Goal: Task Accomplishment & Management: Manage account settings

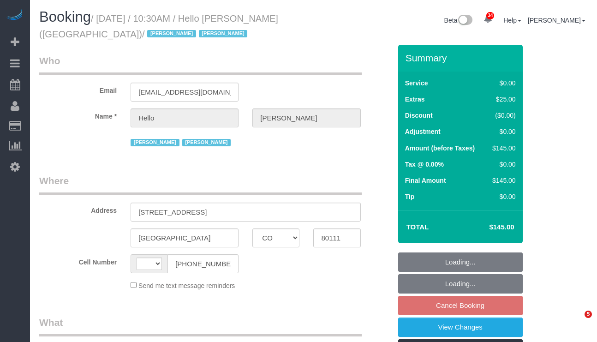
select select "CO"
select select "number:89"
select select "number:90"
select select "number:13"
select select "number:6"
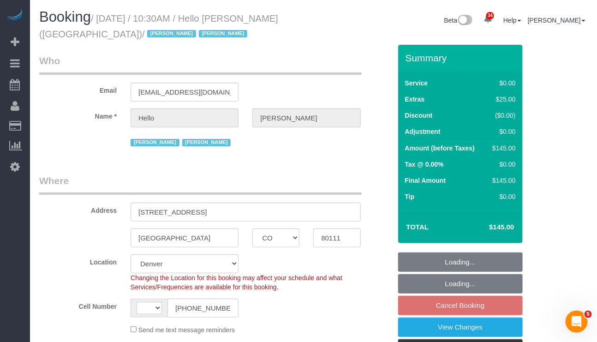
select select "string:US"
select select "object:3056"
select select "1"
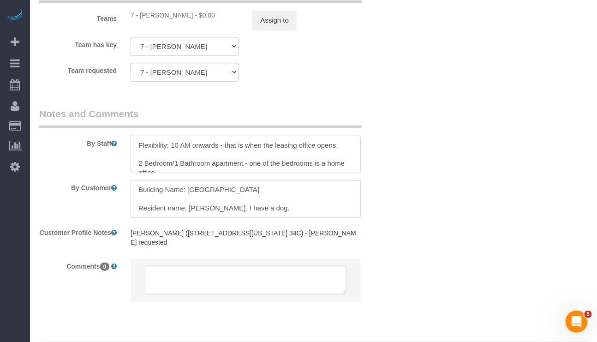
scroll to position [8, 0]
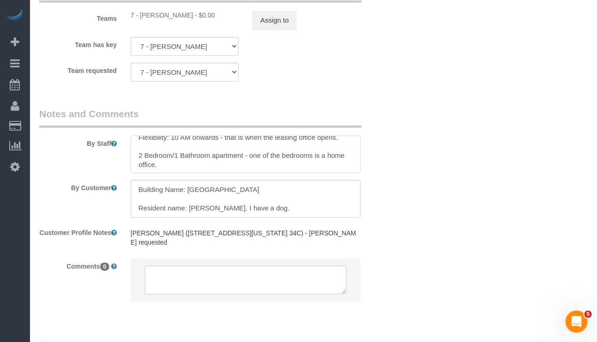
click at [353, 174] on textarea at bounding box center [246, 155] width 230 height 38
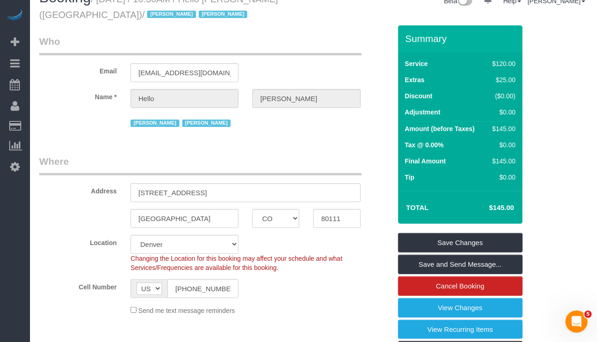
scroll to position [0, 0]
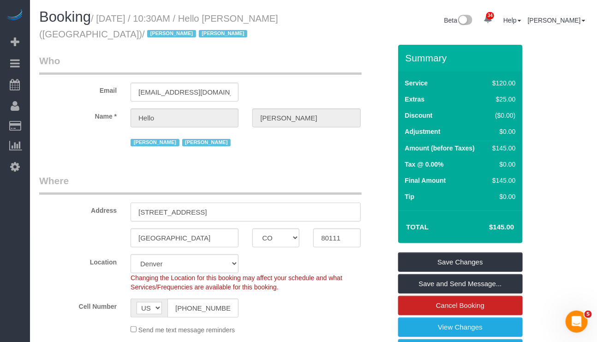
drag, startPoint x: 133, startPoint y: 208, endPoint x: 206, endPoint y: 203, distance: 73.1
click at [206, 203] on input "5200 S Ulster Street, Apt. 1203" at bounding box center [246, 212] width 230 height 19
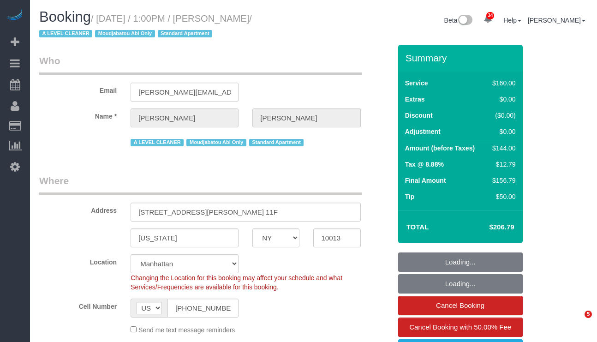
select select "NY"
select select "number:89"
select select "number:90"
select select "number:15"
select select "number:6"
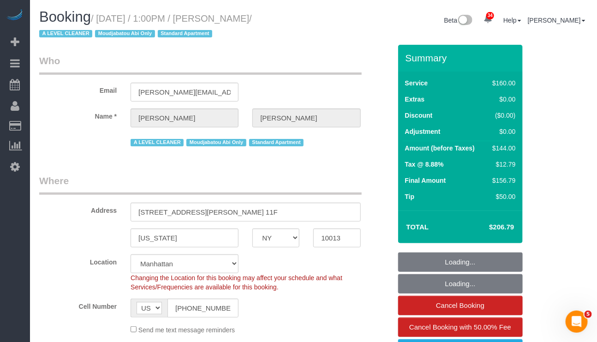
select select "object:1062"
select select "spot1"
select select "string:stripe-pm_1JYag04VGloSiKo7UDbI4bLh"
select select "object:1455"
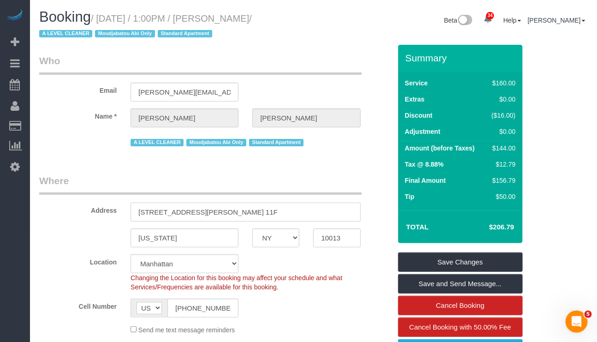
drag, startPoint x: 134, startPoint y: 209, endPoint x: 200, endPoint y: 220, distance: 66.4
click at [200, 220] on input "101 Leonard Street, Apt. 11F" at bounding box center [246, 212] width 230 height 19
click at [292, 174] on legend "Where" at bounding box center [200, 184] width 323 height 21
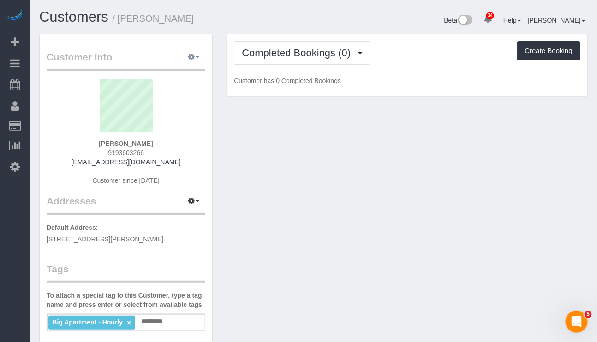
click at [198, 56] on button "button" at bounding box center [193, 57] width 23 height 14
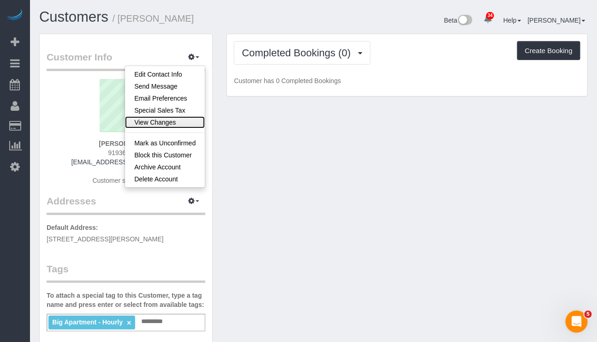
click at [167, 122] on link "View Changes" at bounding box center [165, 122] width 80 height 12
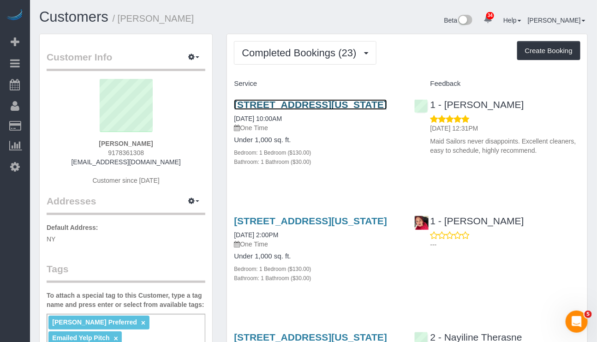
click at [310, 108] on link "301 East 79th Street, Apt.24g, New York, NY 10075" at bounding box center [310, 104] width 153 height 11
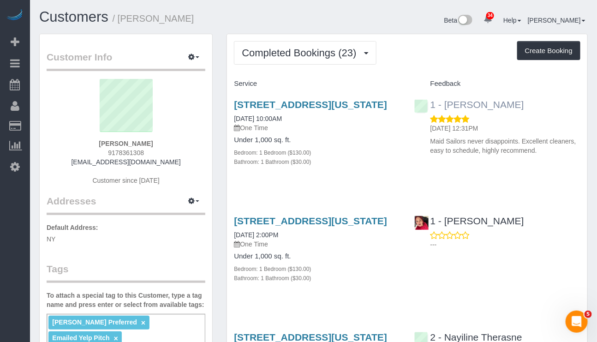
drag, startPoint x: 511, startPoint y: 107, endPoint x: 445, endPoint y: 105, distance: 66.0
click at [445, 105] on div "1 - Emily Desena 10/04/2025 12:31PM Maid Sailors never disappoints. Excellent c…" at bounding box center [497, 125] width 180 height 68
copy link "Emily Desena"
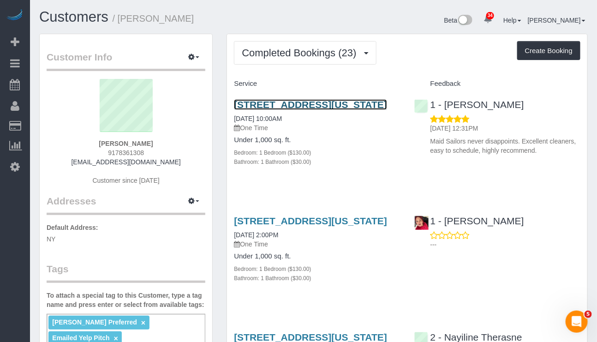
click at [272, 105] on link "301 East 79th Street, Apt.24g, New York, NY 10075" at bounding box center [310, 104] width 153 height 11
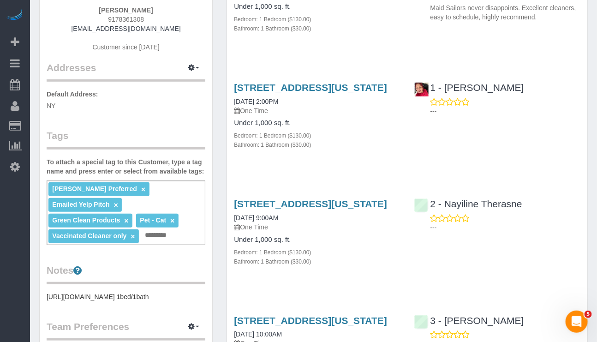
scroll to position [138, 0]
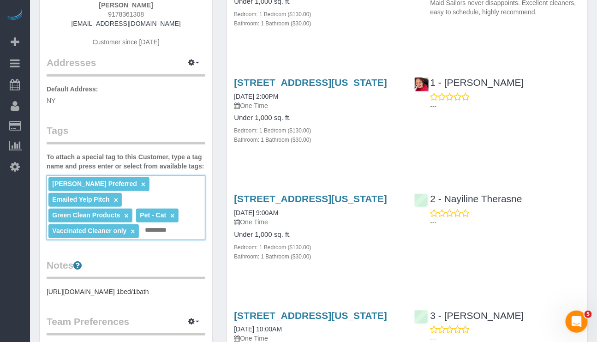
click at [166, 230] on input "text" at bounding box center [158, 230] width 31 height 12
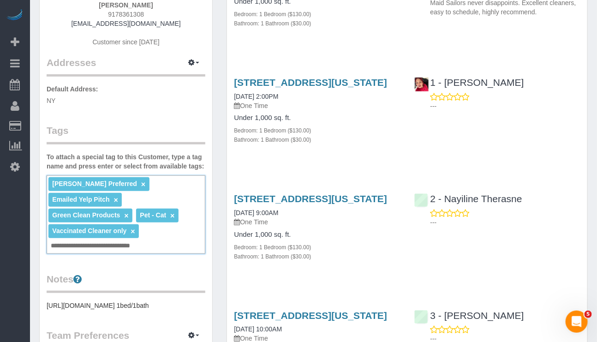
type input "**********"
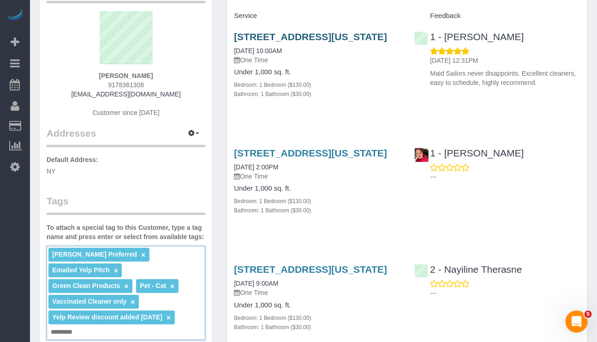
scroll to position [0, 0]
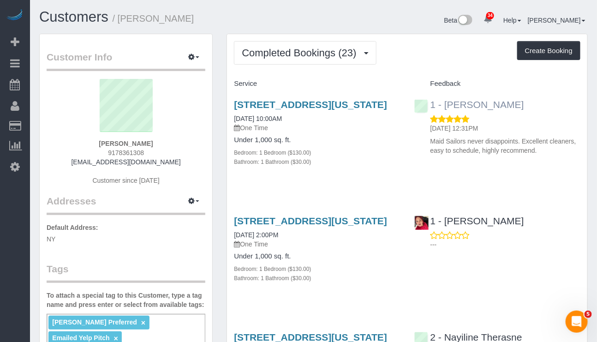
drag, startPoint x: 508, startPoint y: 103, endPoint x: 443, endPoint y: 107, distance: 64.7
click at [443, 107] on div "1 - [PERSON_NAME]" at bounding box center [471, 104] width 114 height 11
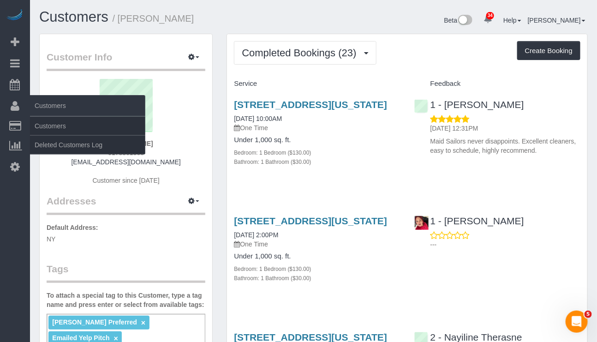
copy link "Emily Desena"
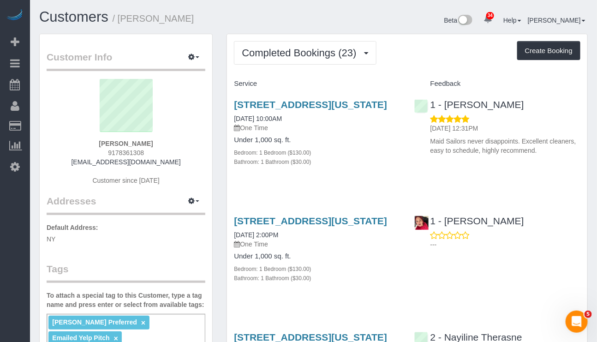
click at [492, 301] on div "301 East 79th Street, 24g, New York, NY 10075 08/28/2025 2:00PM One Time Under …" at bounding box center [407, 254] width 360 height 93
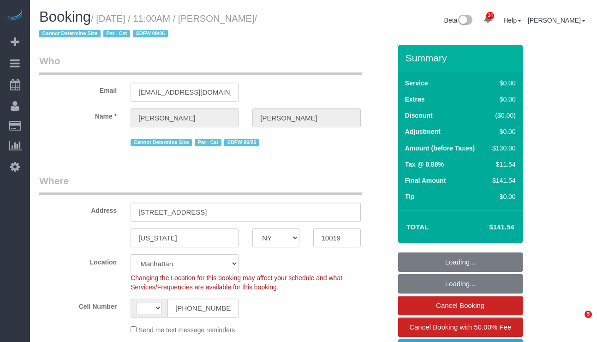
select select "NY"
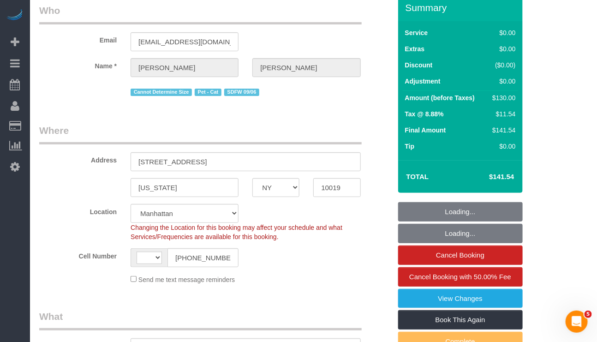
select select "object:582"
select select "1"
select select "number:89"
select select "number:90"
select select "number:14"
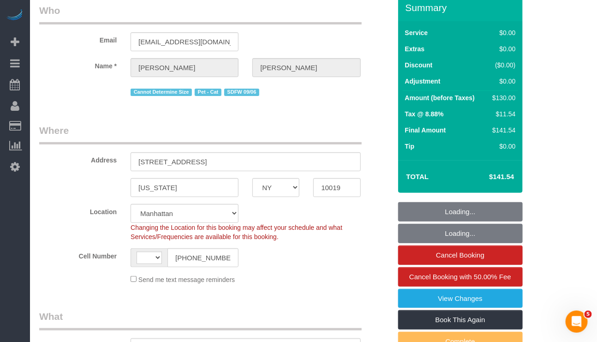
select select "number:5"
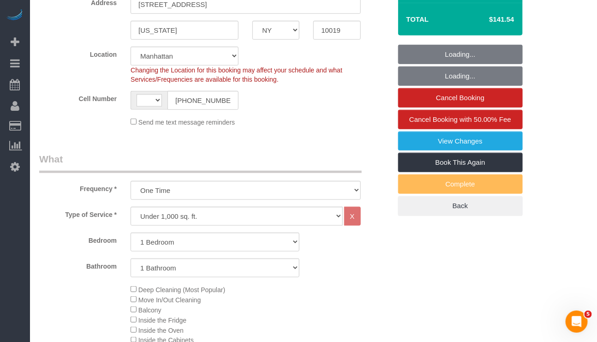
select select "string:US"
select select "spot1"
select select "1"
select select "string:stripe-pm_1S4Cfv4VGloSiKo7AMsWnOTl"
select select "object:1505"
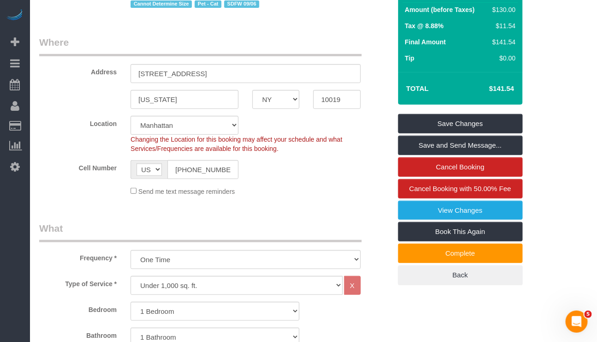
scroll to position [0, 0]
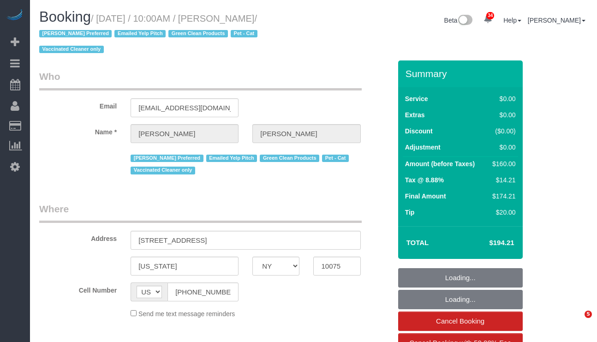
select select "NY"
select select "string:stripe-pm_1S0DUm4VGloSiKo7DKXB6hAf"
select select "number:57"
select select "number:71"
select select "number:14"
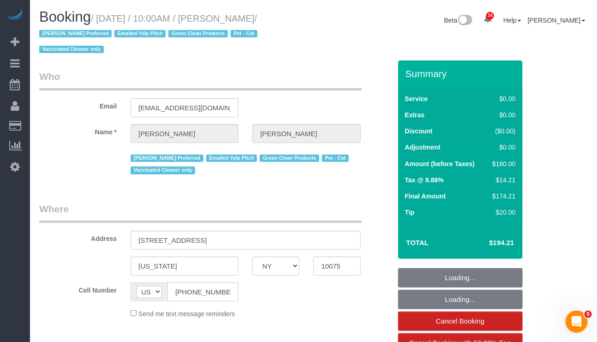
select select "number:5"
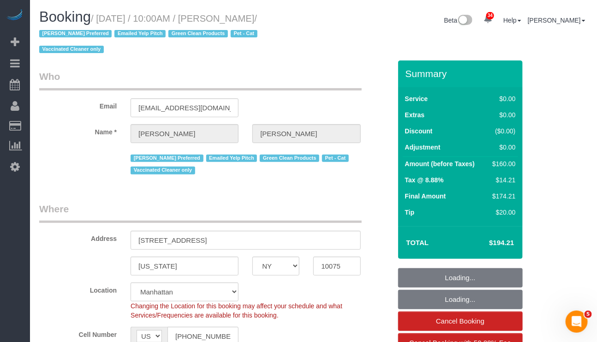
select select "object:1484"
select select "1"
select select "spot1"
drag, startPoint x: 0, startPoint y: 0, endPoint x: 281, endPoint y: 17, distance: 281.5
click at [260, 17] on small "/ October 03, 2025 / 10:00AM / Maxine Blake / Ana Rodriguez Preferred Emailed Y…" at bounding box center [149, 34] width 221 height 42
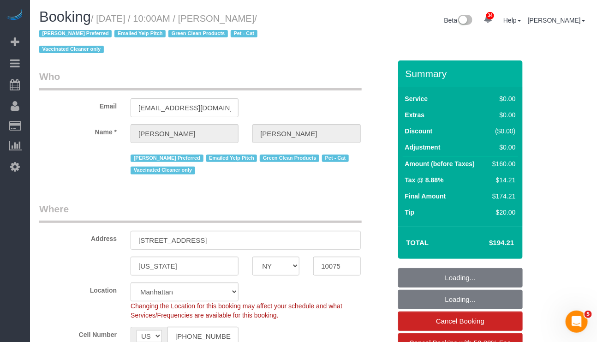
select select "1"
copy small "October 03, 2025 / 10:00AM / Maxine Blake"
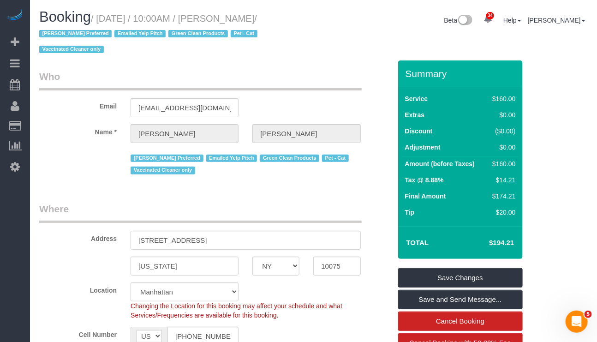
click at [242, 17] on small "/ October 03, 2025 / 10:00AM / Maxine Blake / Ana Rodriguez Preferred Emailed Y…" at bounding box center [149, 34] width 221 height 42
drag, startPoint x: 225, startPoint y: 17, endPoint x: 279, endPoint y: 17, distance: 54.0
click at [260, 17] on small "/ October 03, 2025 / 10:00AM / Maxine Blake / Ana Rodriguez Preferred Emailed Y…" at bounding box center [149, 34] width 221 height 42
copy small "Maxine Blake"
drag, startPoint x: 140, startPoint y: 71, endPoint x: 34, endPoint y: 30, distance: 113.9
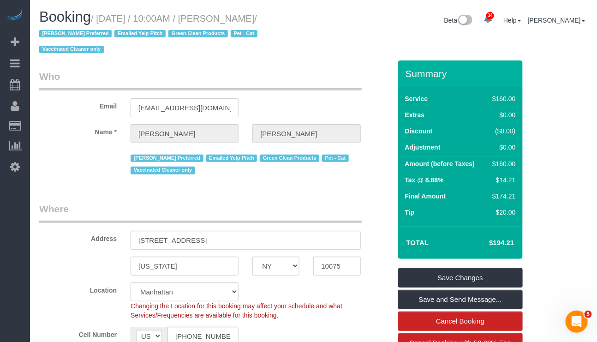
click at [182, 72] on legend "Who" at bounding box center [200, 80] width 323 height 21
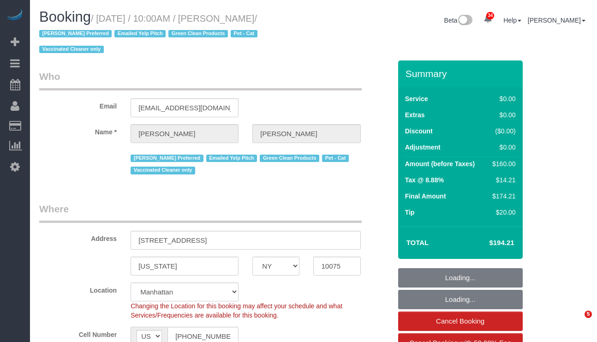
select select "NY"
select select "1"
select select "number:57"
select select "number:71"
select select "number:14"
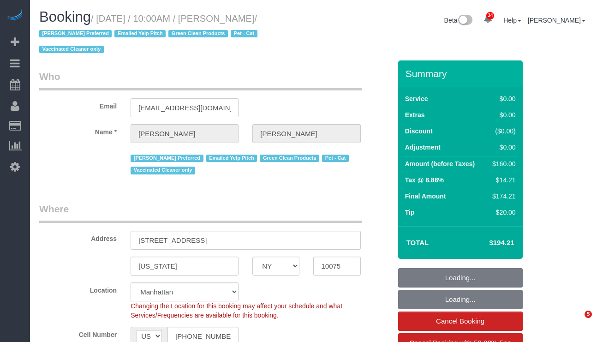
select select "number:5"
select select "string:stripe-pm_1S0DUm4VGloSiKo7DKXB6hAf"
select select "object:1090"
select select "1"
select select "spot1"
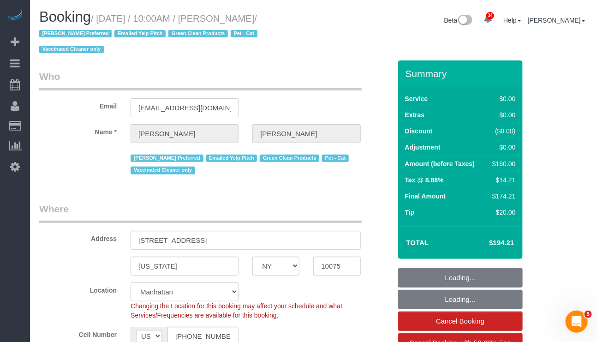
select select "object:1520"
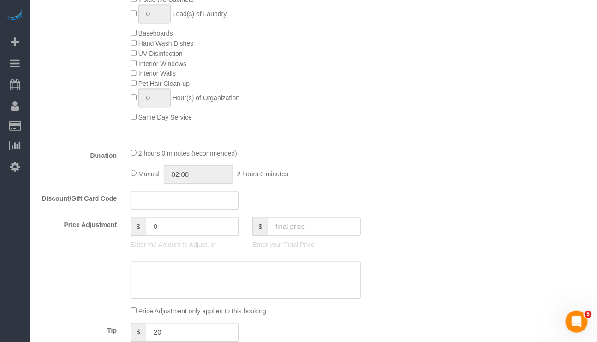
scroll to position [623, 0]
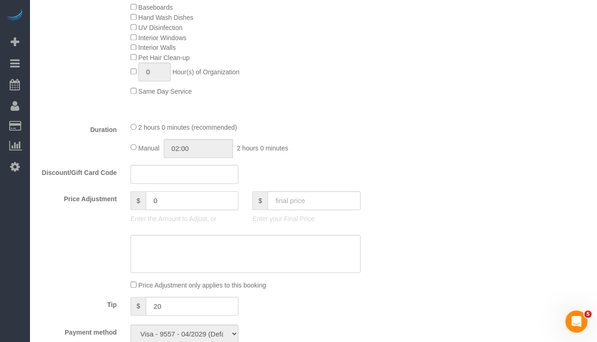
drag, startPoint x: 177, startPoint y: 219, endPoint x: 132, endPoint y: 214, distance: 46.0
click at [131, 210] on div "$ 0" at bounding box center [185, 200] width 108 height 19
type input "-50"
click at [227, 266] on textarea at bounding box center [246, 254] width 230 height 38
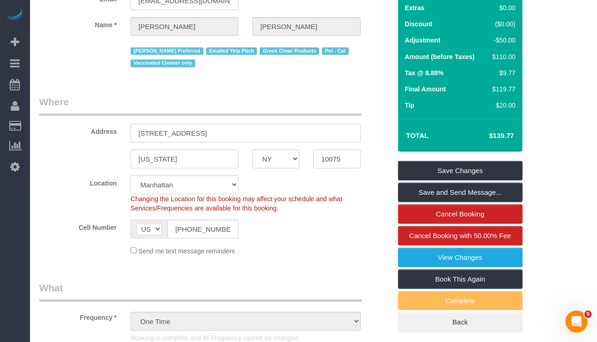
scroll to position [69, 0]
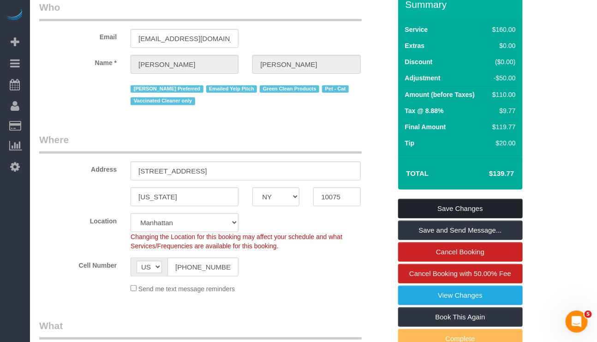
type textarea "Yelp revies"
click at [482, 209] on link "Save Changes" at bounding box center [460, 208] width 125 height 19
